Goal: Task Accomplishment & Management: Use online tool/utility

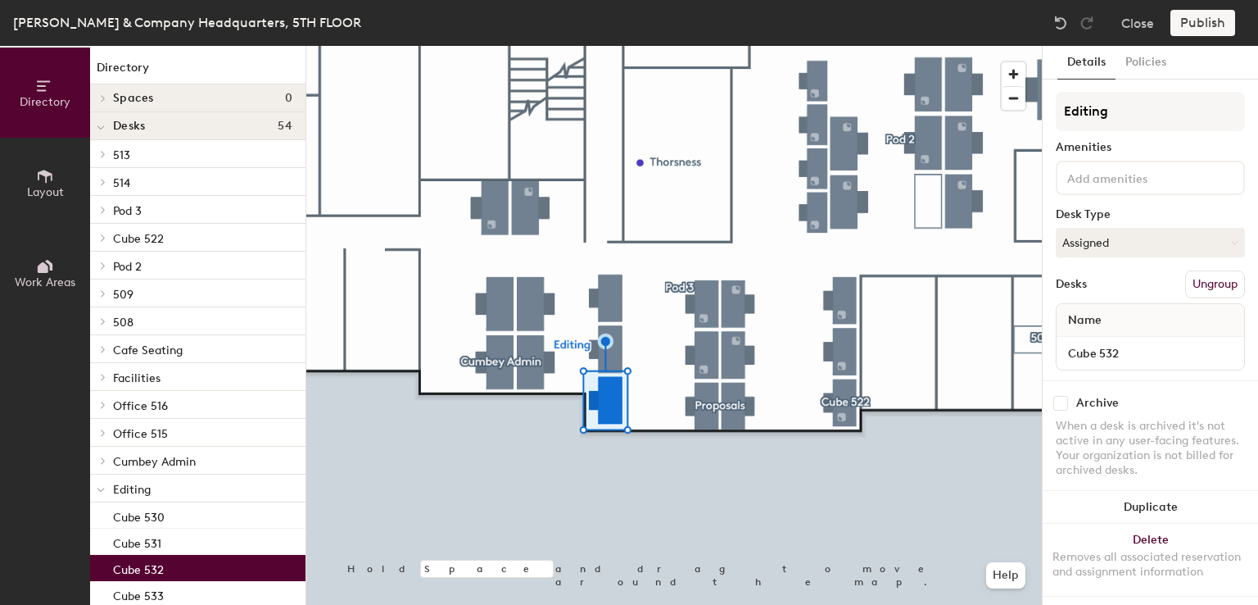
click at [1200, 283] on button "Ungroup" at bounding box center [1215, 284] width 60 height 28
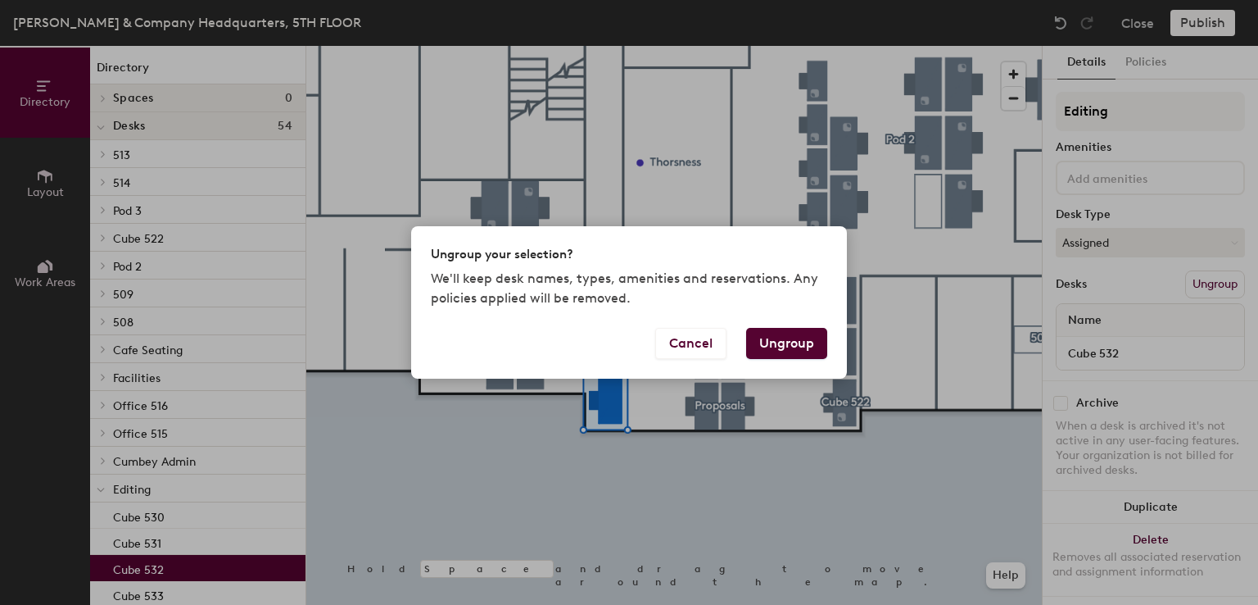
click at [806, 342] on button "Ungroup" at bounding box center [786, 343] width 81 height 31
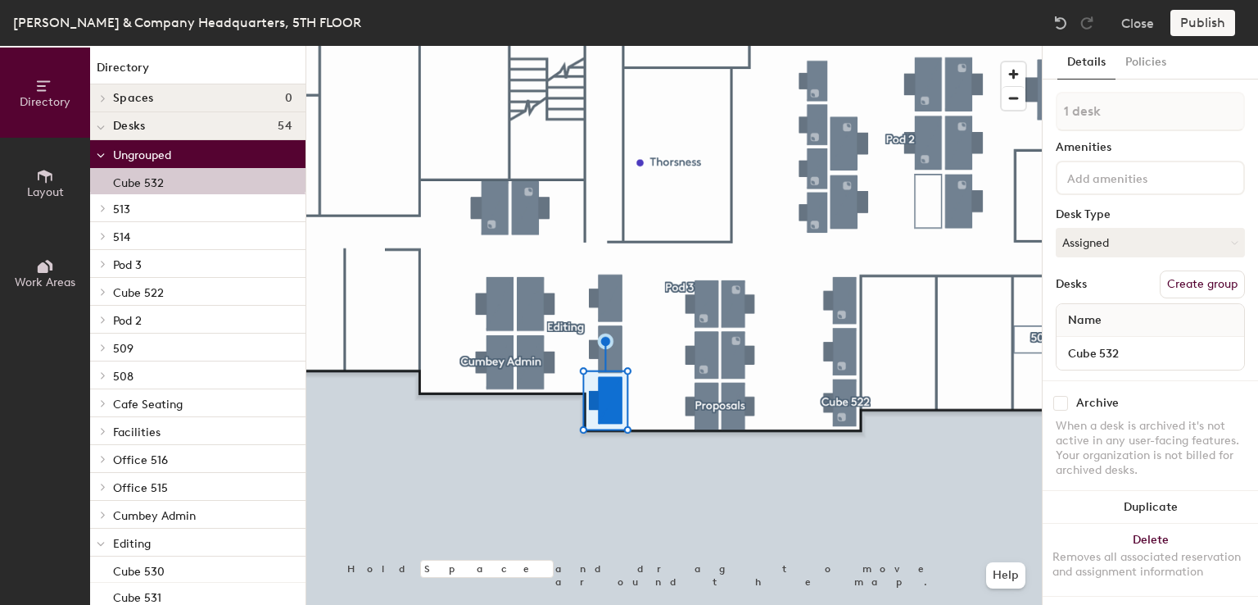
click at [1184, 286] on button "Create group" at bounding box center [1202, 284] width 85 height 28
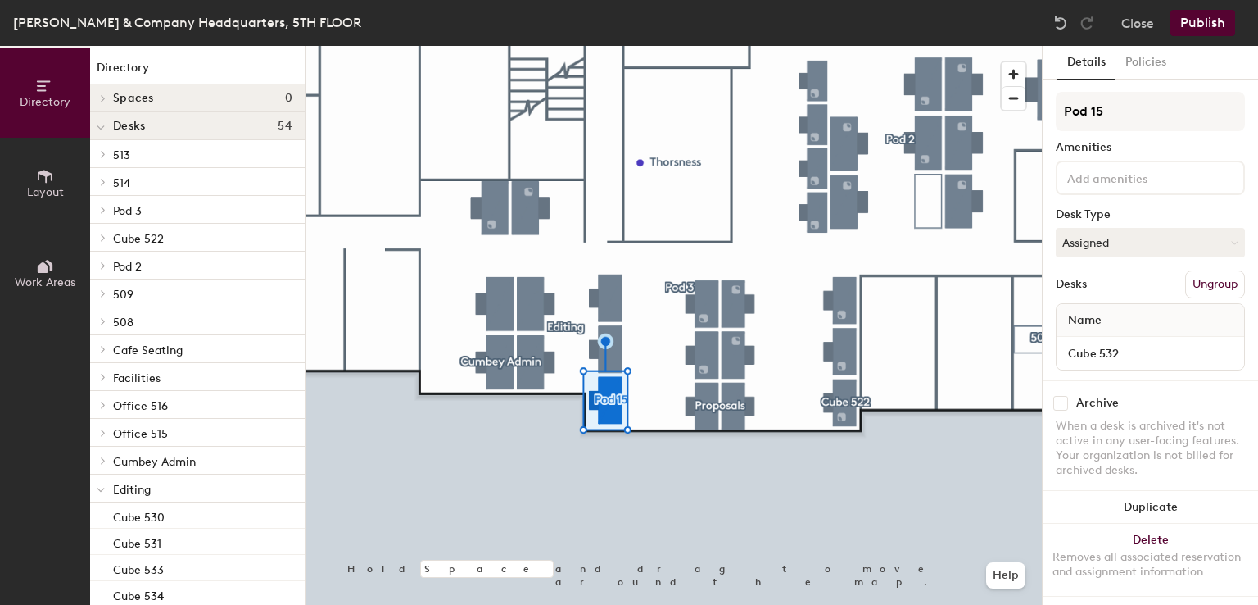
click at [1032, 110] on div "Directory Layout Work Areas Directory Spaces 0 Desks 54 513 Office 513 514 Offi…" at bounding box center [629, 325] width 1258 height 559
type input "5"
type input "Admin"
click at [1204, 24] on button "Publish" at bounding box center [1203, 23] width 65 height 26
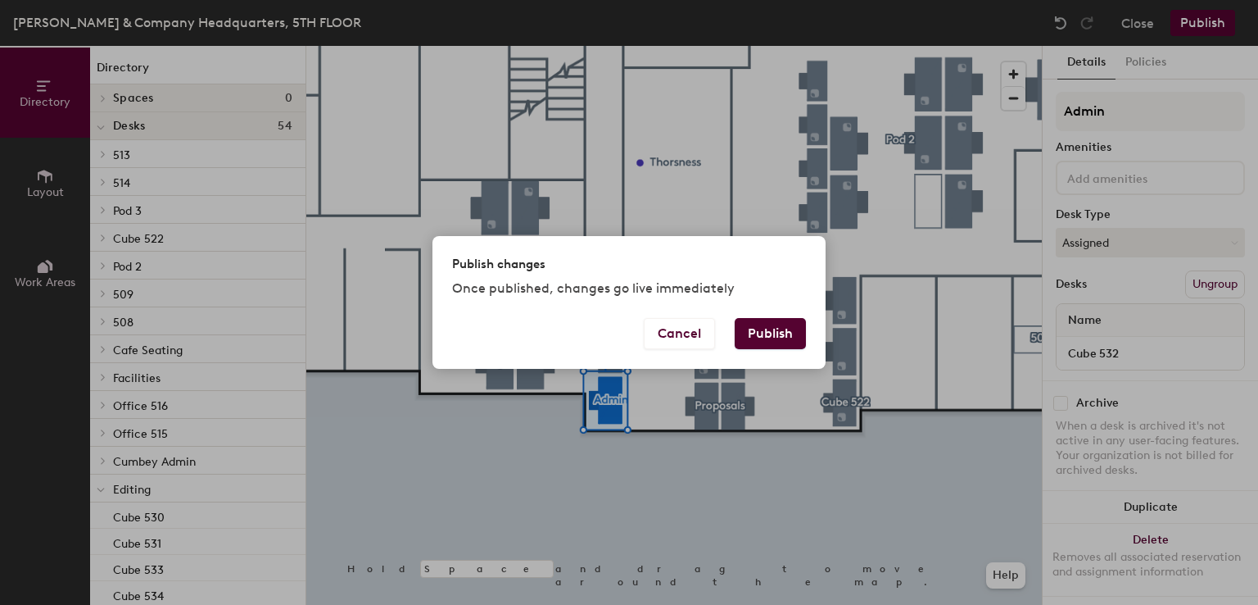
click at [773, 328] on button "Publish" at bounding box center [770, 333] width 71 height 31
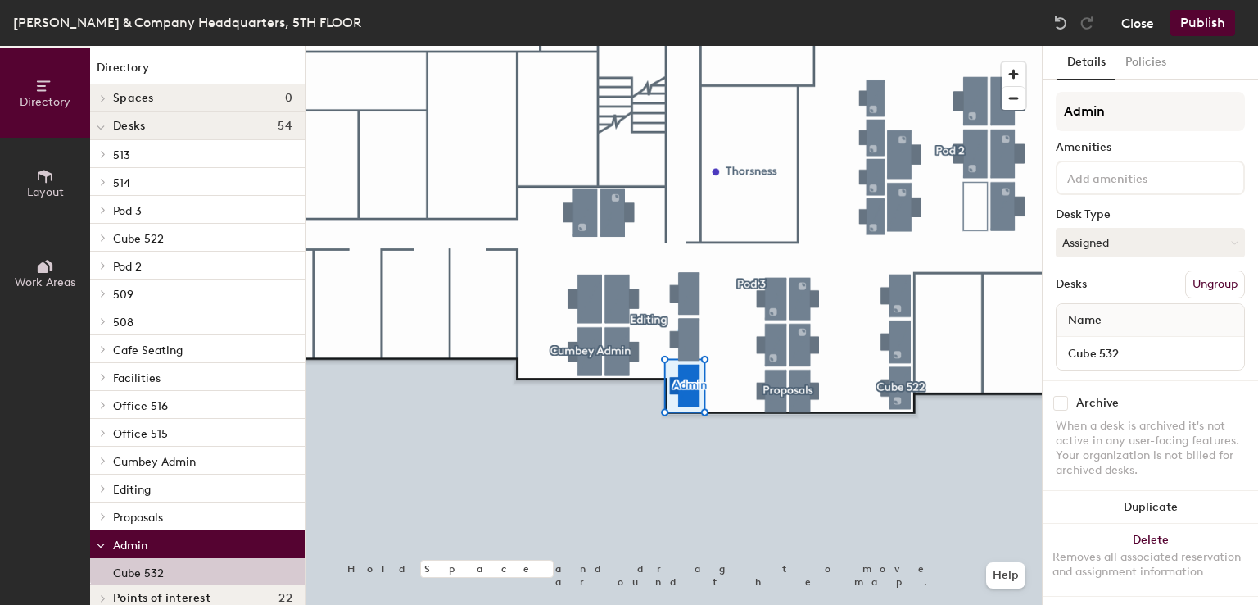
click at [1145, 19] on button "Close" at bounding box center [1137, 23] width 33 height 26
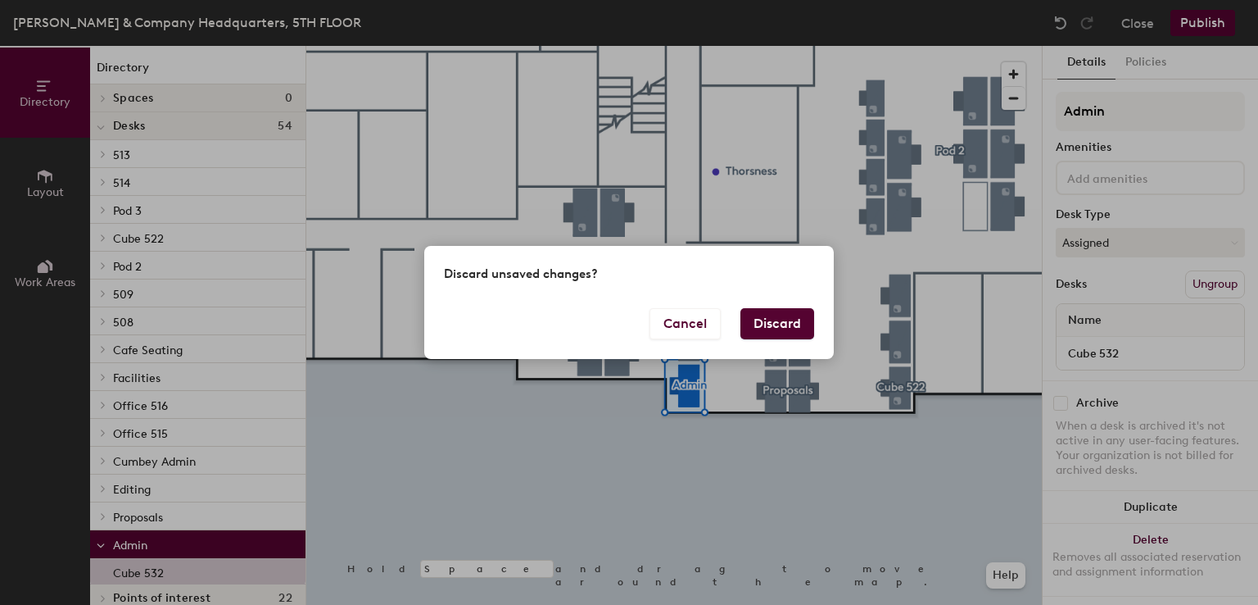
click at [804, 325] on button "Discard" at bounding box center [777, 323] width 74 height 31
